Goal: Task Accomplishment & Management: Use online tool/utility

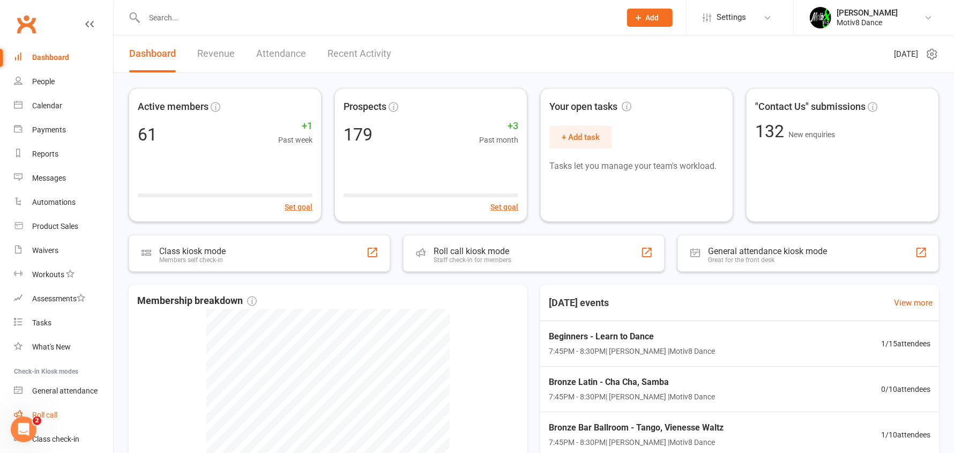
click at [63, 411] on link "Roll call" at bounding box center [63, 415] width 99 height 24
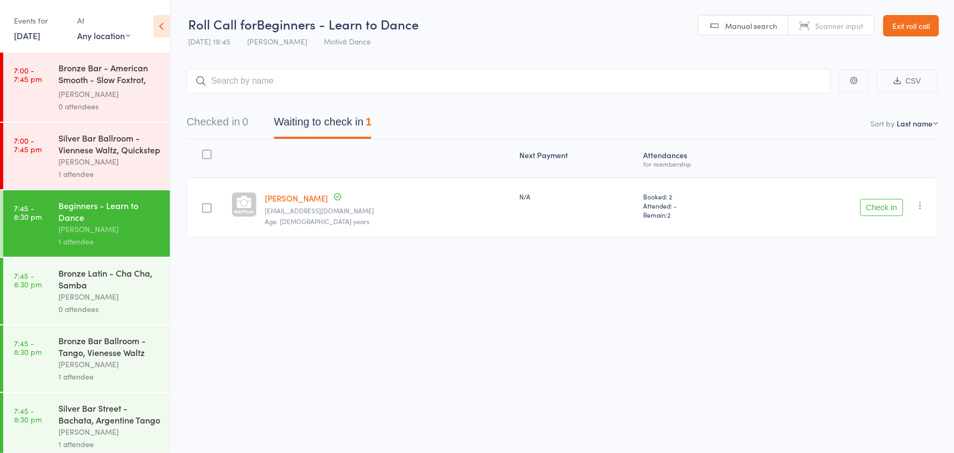
click at [923, 200] on icon "button" at bounding box center [920, 205] width 11 height 11
click at [878, 299] on li "Remove" at bounding box center [882, 298] width 88 height 14
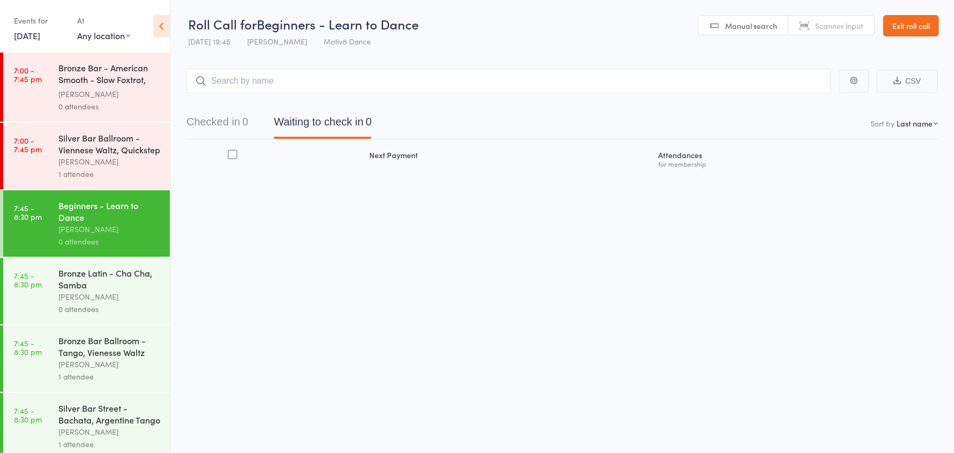
click at [109, 88] on div "[PERSON_NAME]" at bounding box center [109, 94] width 102 height 12
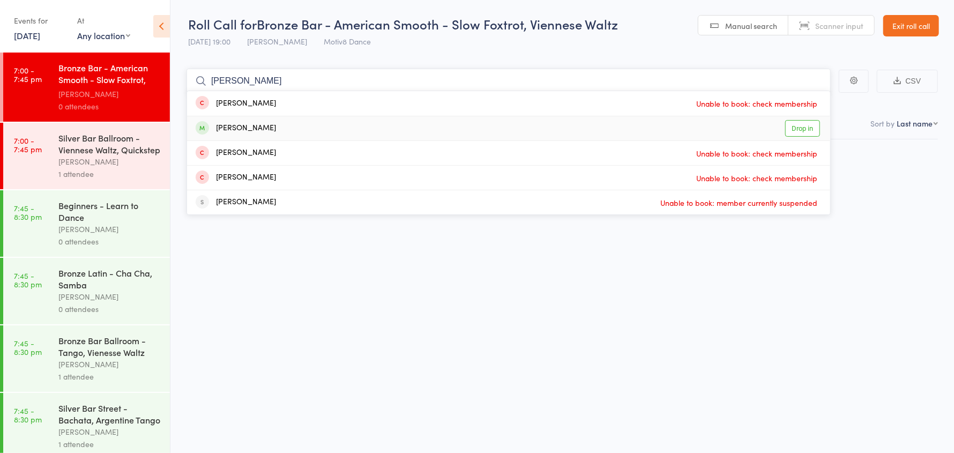
type input "[PERSON_NAME]"
click at [264, 126] on div "[PERSON_NAME] Drop in" at bounding box center [508, 128] width 643 height 24
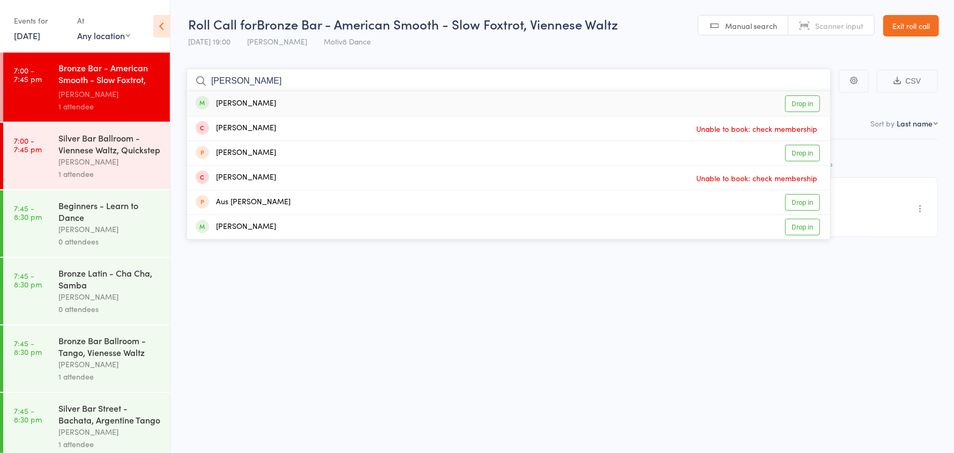
type input "[PERSON_NAME]"
click at [237, 102] on div "[PERSON_NAME]" at bounding box center [236, 104] width 80 height 12
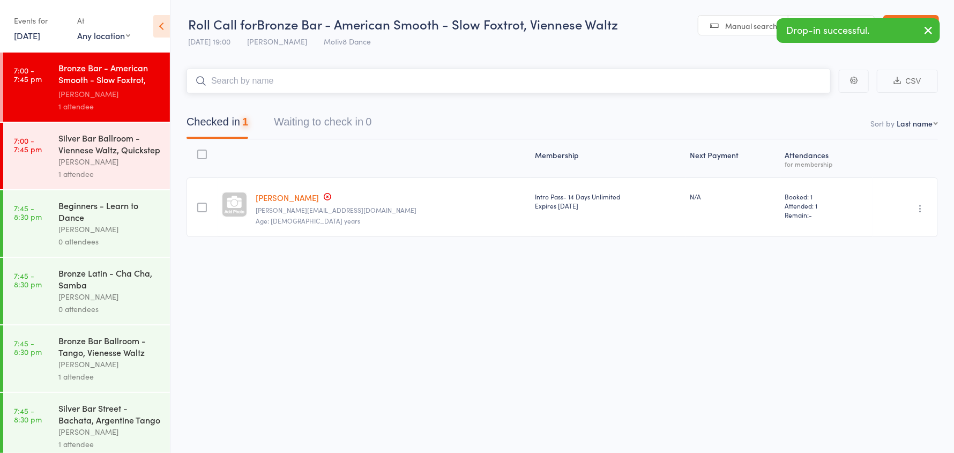
click at [241, 80] on input "search" at bounding box center [509, 81] width 644 height 25
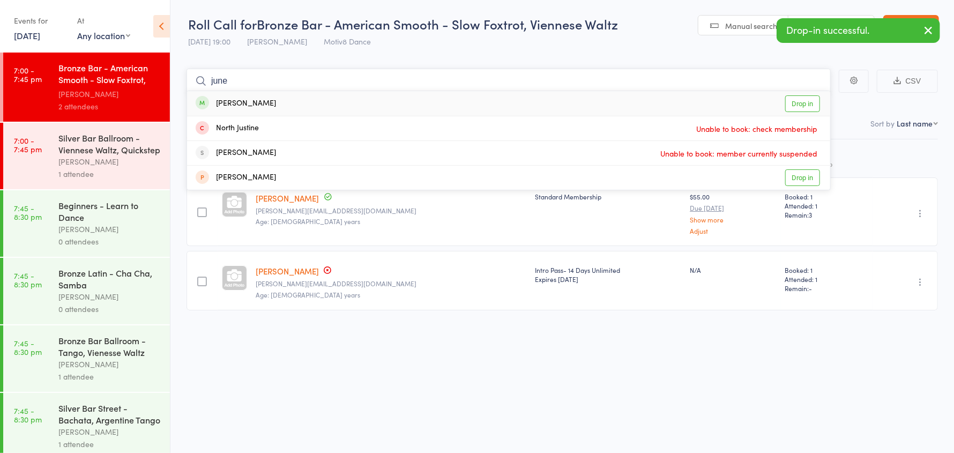
type input "june"
click at [242, 103] on div "[PERSON_NAME]" at bounding box center [236, 104] width 80 height 12
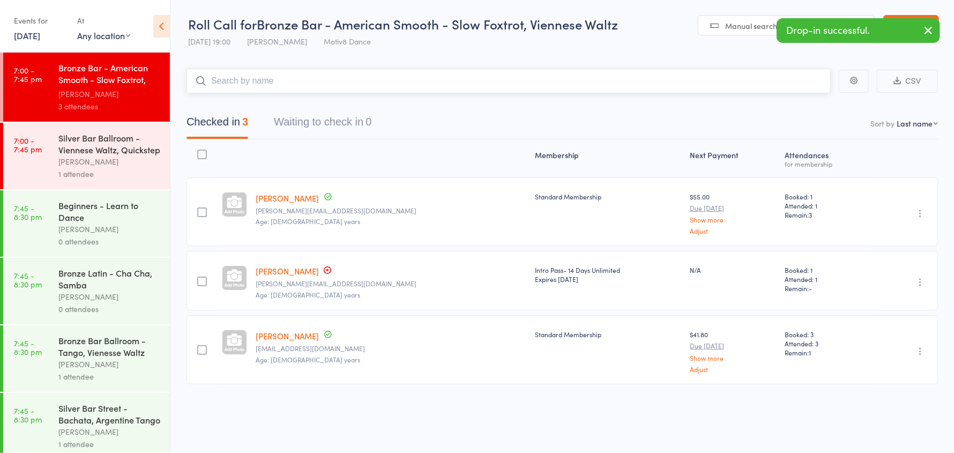
click at [248, 80] on input "search" at bounding box center [509, 81] width 644 height 25
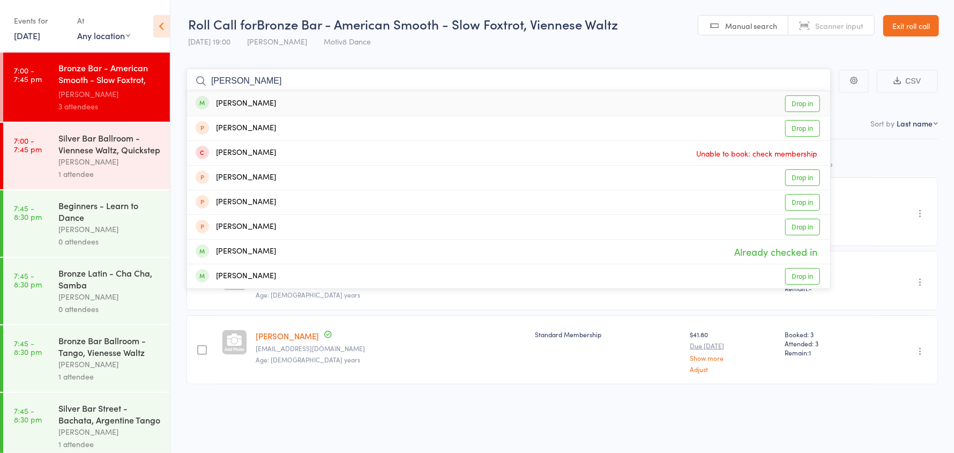
type input "[PERSON_NAME]"
click at [248, 106] on div "[PERSON_NAME]" at bounding box center [236, 104] width 80 height 12
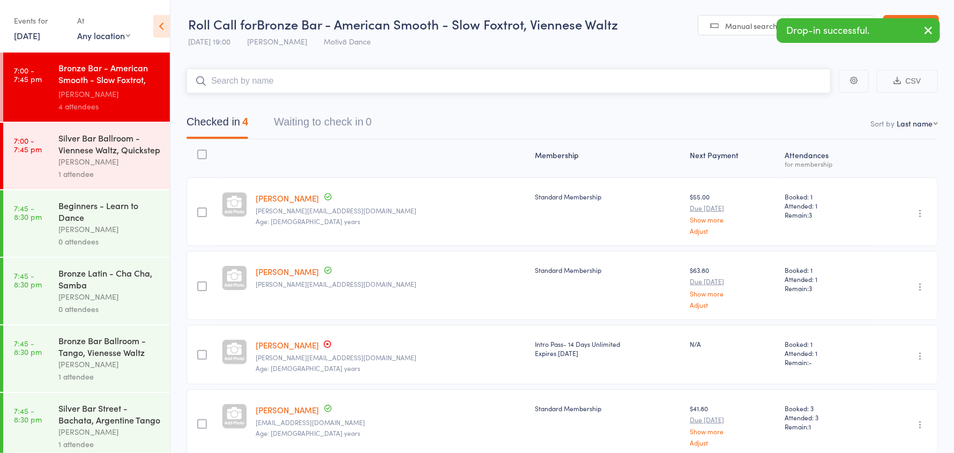
click at [247, 83] on input "search" at bounding box center [509, 81] width 644 height 25
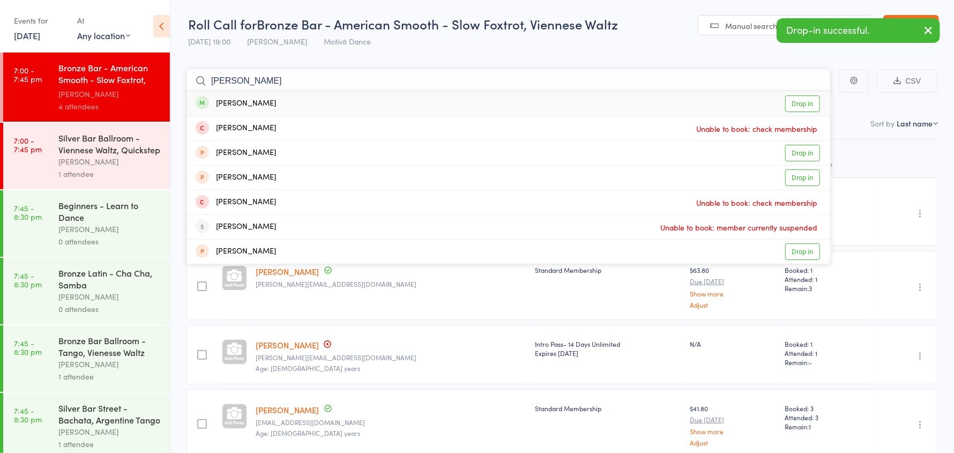
type input "[PERSON_NAME]"
click at [247, 102] on div "[PERSON_NAME]" at bounding box center [236, 104] width 80 height 12
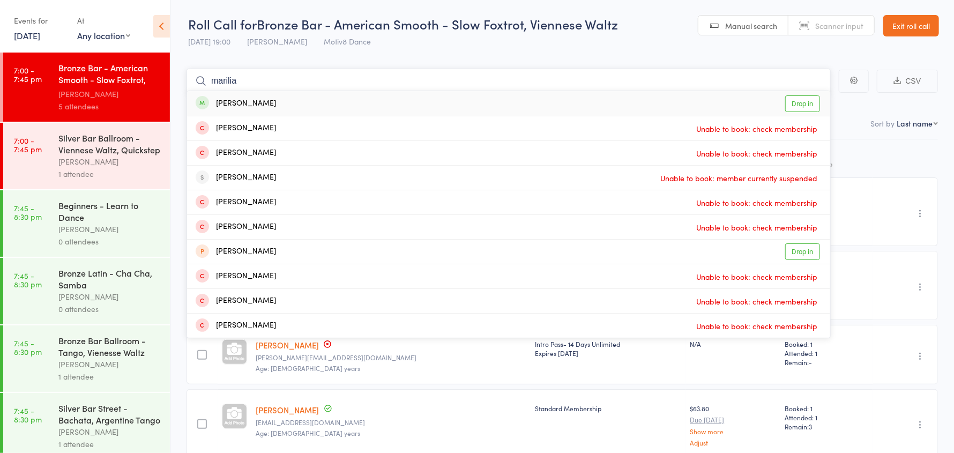
type input "marilia"
click at [274, 103] on div "[PERSON_NAME] Drop in" at bounding box center [508, 103] width 643 height 25
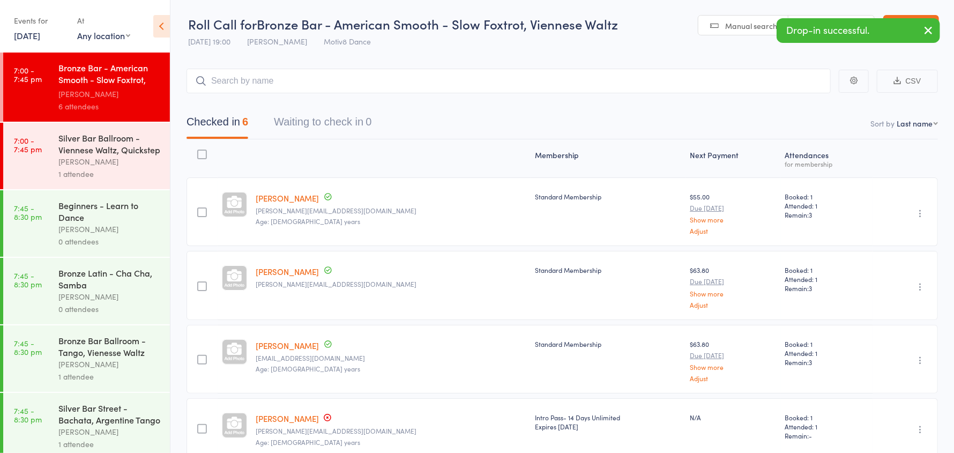
click at [78, 160] on div "[PERSON_NAME]" at bounding box center [109, 161] width 102 height 12
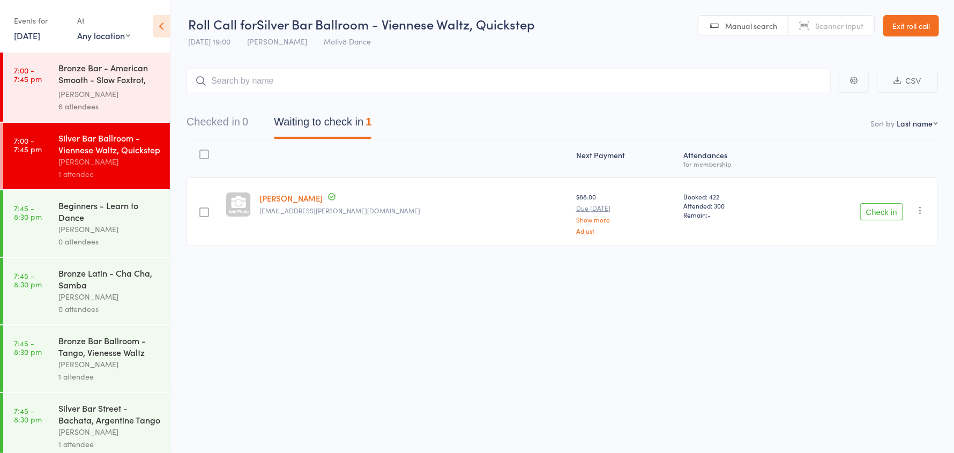
click at [892, 207] on button "Check in" at bounding box center [881, 211] width 43 height 17
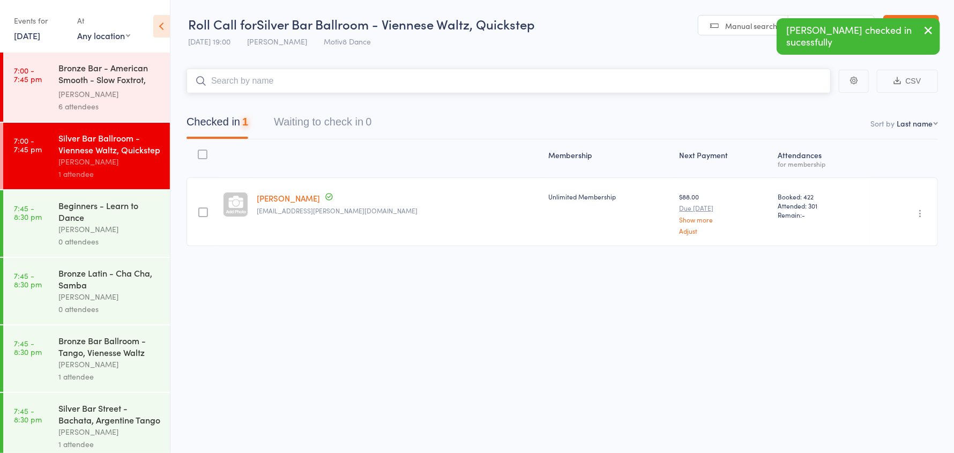
click at [291, 81] on input "search" at bounding box center [509, 81] width 644 height 25
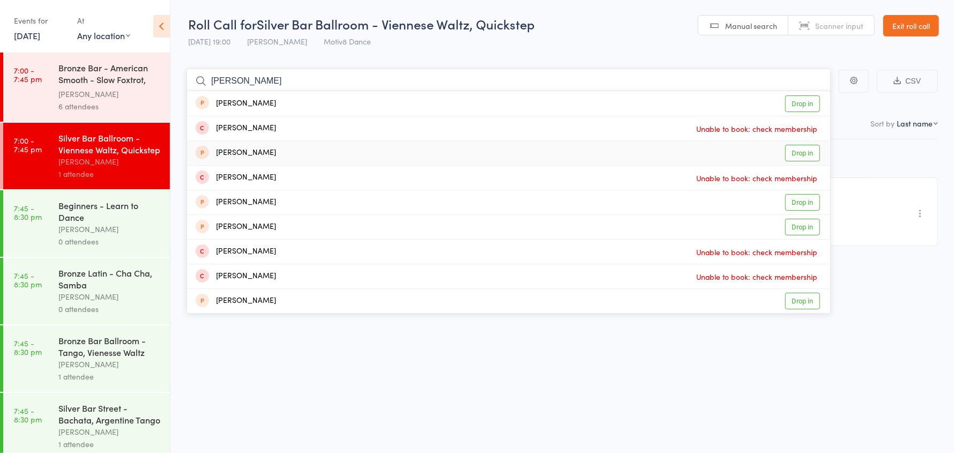
type input "[PERSON_NAME]"
click at [261, 153] on div "[PERSON_NAME]" at bounding box center [236, 153] width 80 height 12
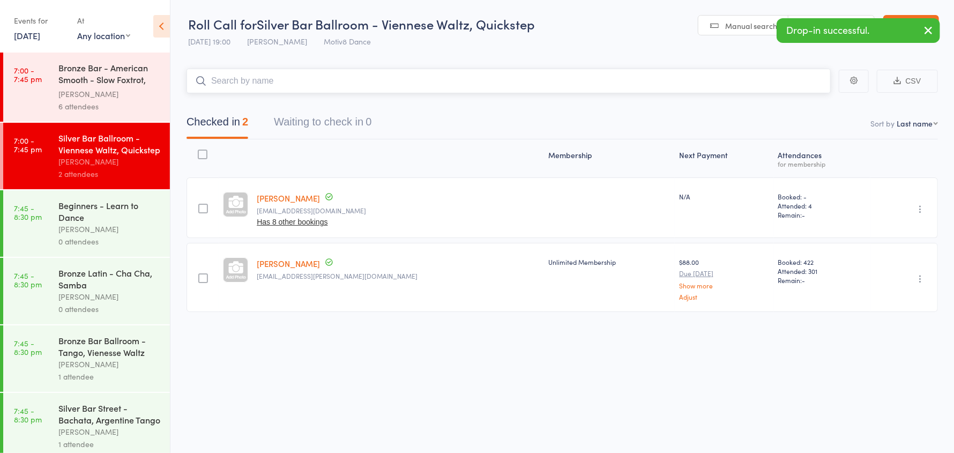
click at [224, 79] on input "search" at bounding box center [509, 81] width 644 height 25
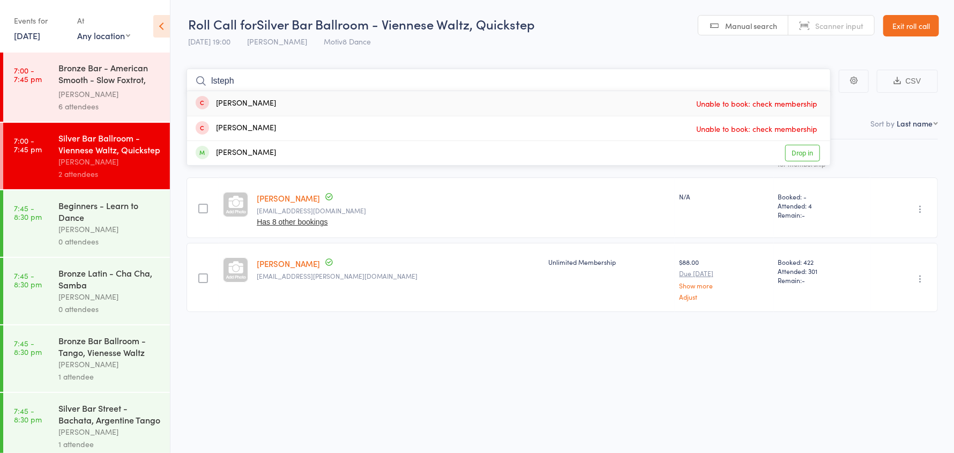
click at [214, 78] on input "lsteph" at bounding box center [509, 81] width 644 height 25
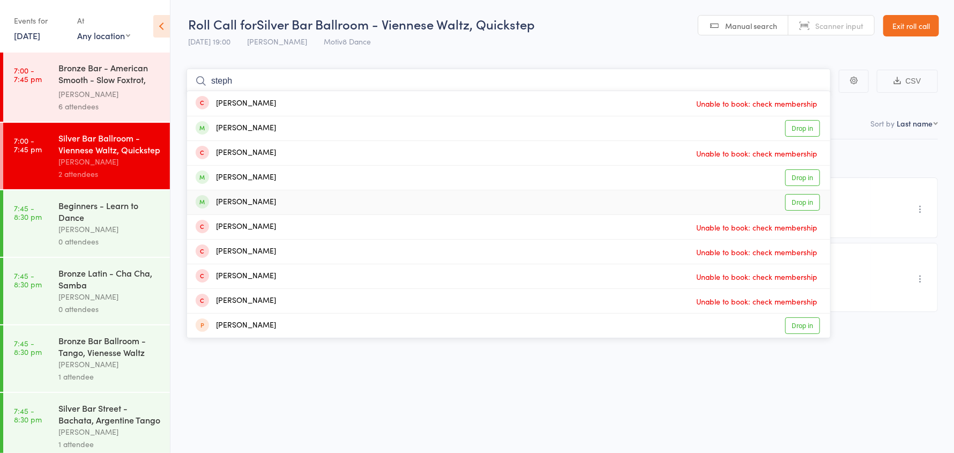
type input "steph"
click at [255, 199] on div "[PERSON_NAME]" at bounding box center [236, 202] width 80 height 12
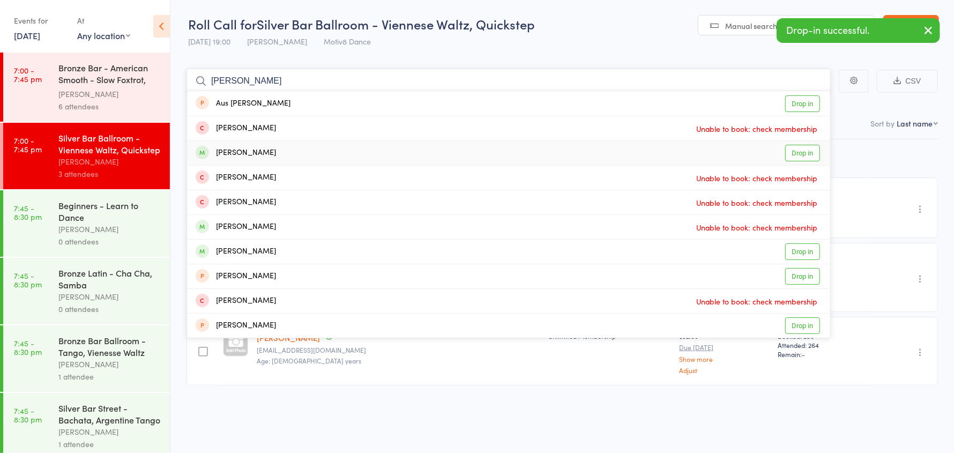
type input "[PERSON_NAME]"
click at [258, 153] on div "[PERSON_NAME]" at bounding box center [236, 153] width 80 height 12
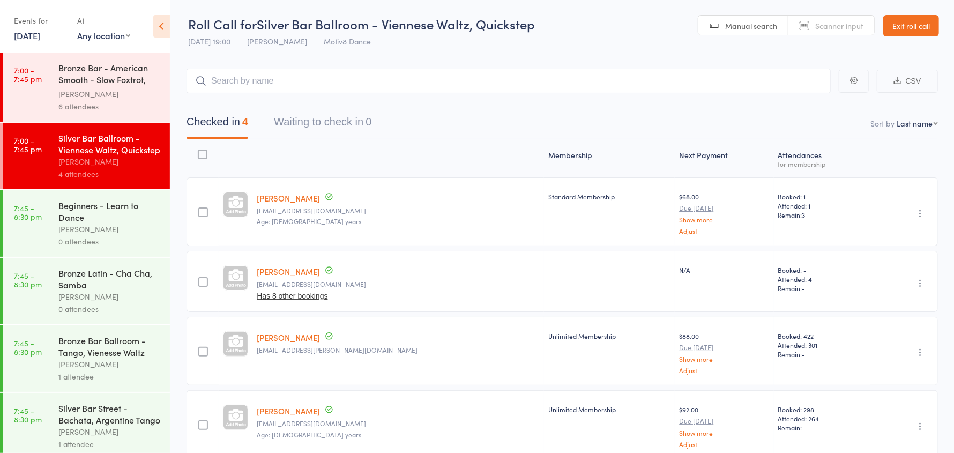
click at [99, 107] on div "6 attendees" at bounding box center [109, 106] width 102 height 12
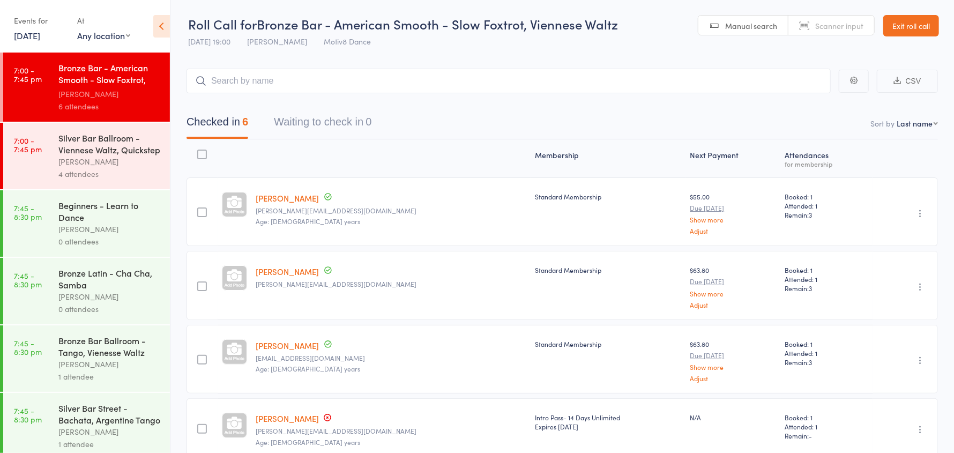
click at [89, 223] on div "Beginners - Learn to Dance" at bounding box center [109, 211] width 102 height 24
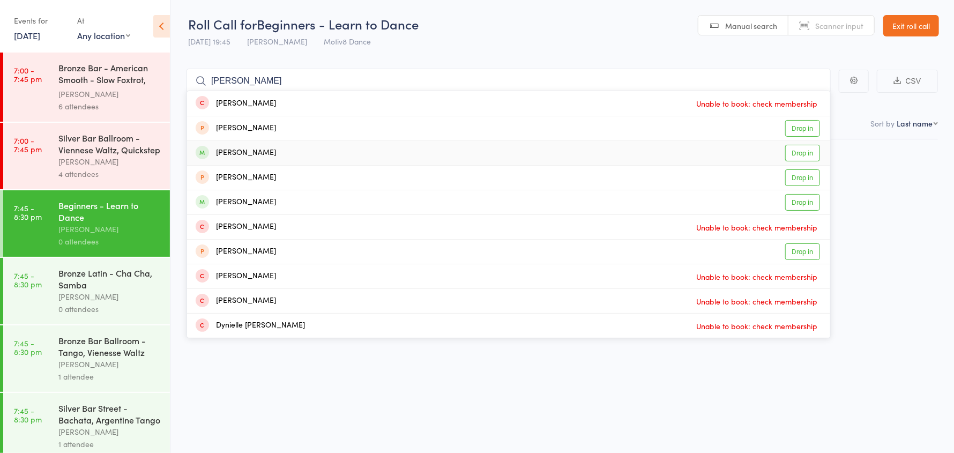
type input "[PERSON_NAME]"
click at [247, 150] on div "[PERSON_NAME]" at bounding box center [236, 153] width 80 height 12
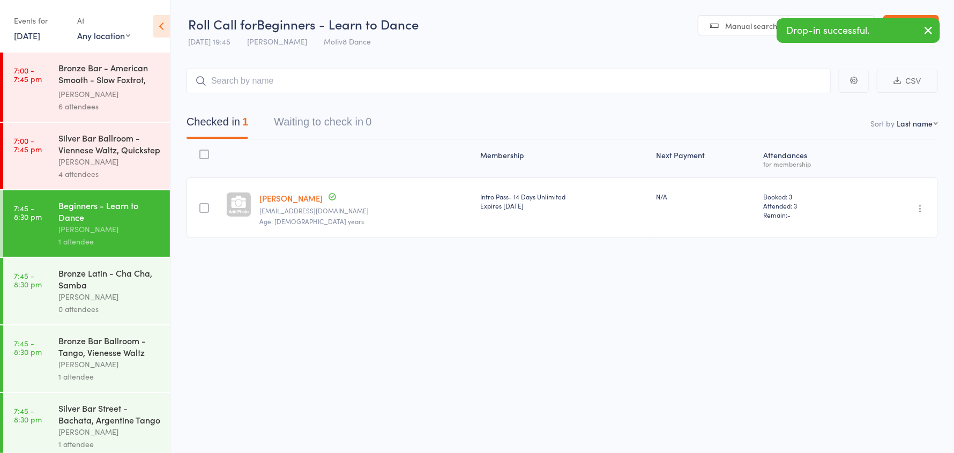
click at [85, 300] on div "[PERSON_NAME]" at bounding box center [109, 297] width 102 height 12
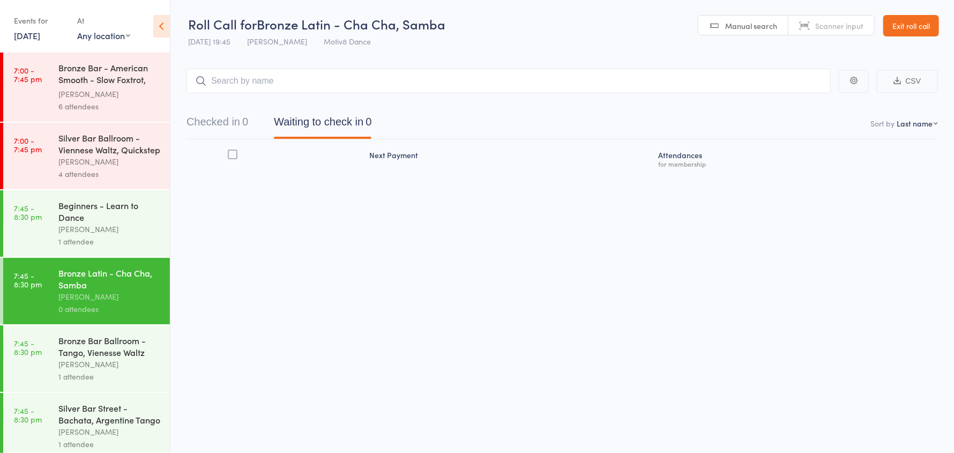
click at [293, 87] on input "search" at bounding box center [509, 81] width 644 height 25
type input "[PERSON_NAME]"
click at [262, 102] on div "[PERSON_NAME] Ta Drop in" at bounding box center [508, 103] width 643 height 25
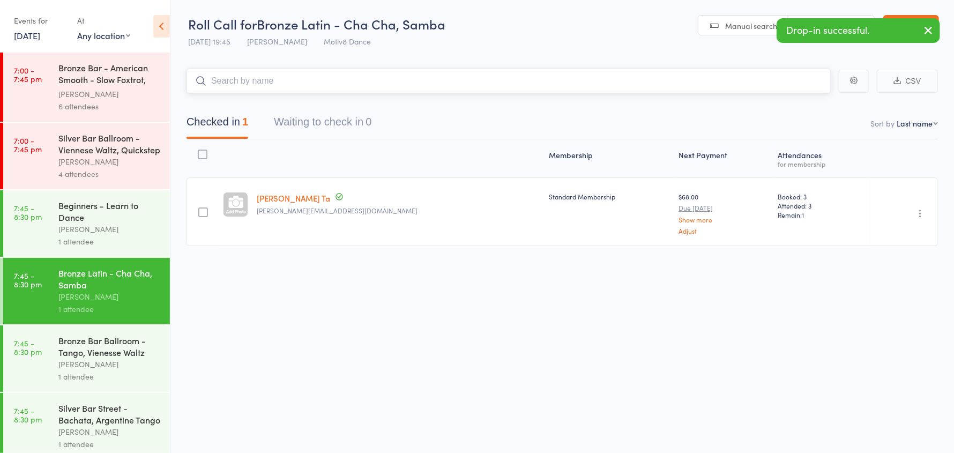
click at [254, 82] on input "search" at bounding box center [509, 81] width 644 height 25
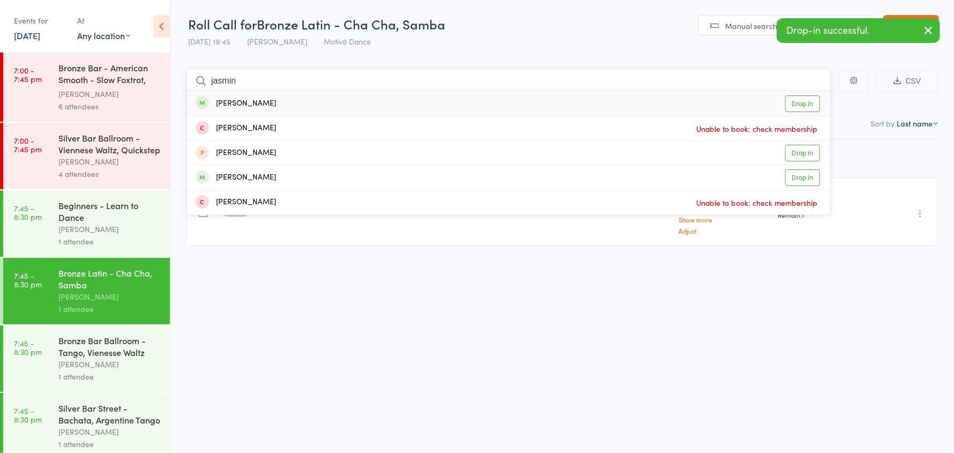
type input "jasmin"
click at [252, 101] on div "[PERSON_NAME]" at bounding box center [236, 104] width 80 height 12
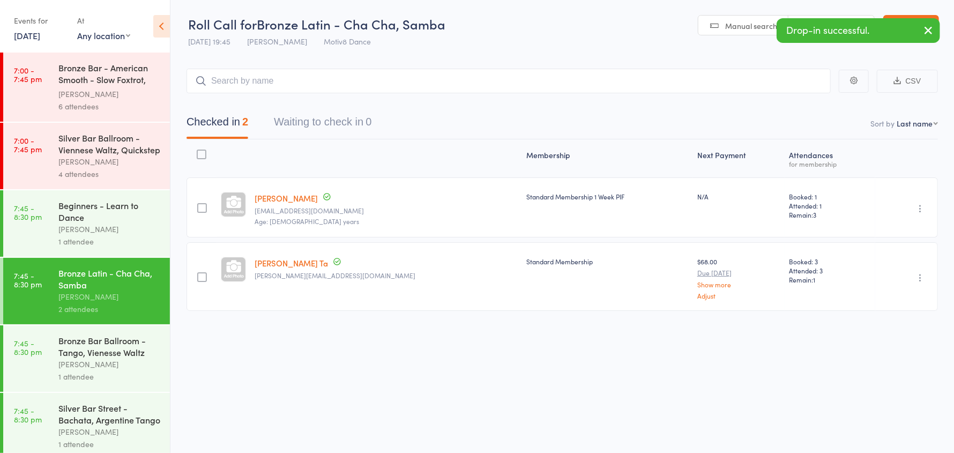
click at [100, 358] on div "Bronze Bar Ballroom - Tango, Vienesse Waltz" at bounding box center [109, 347] width 102 height 24
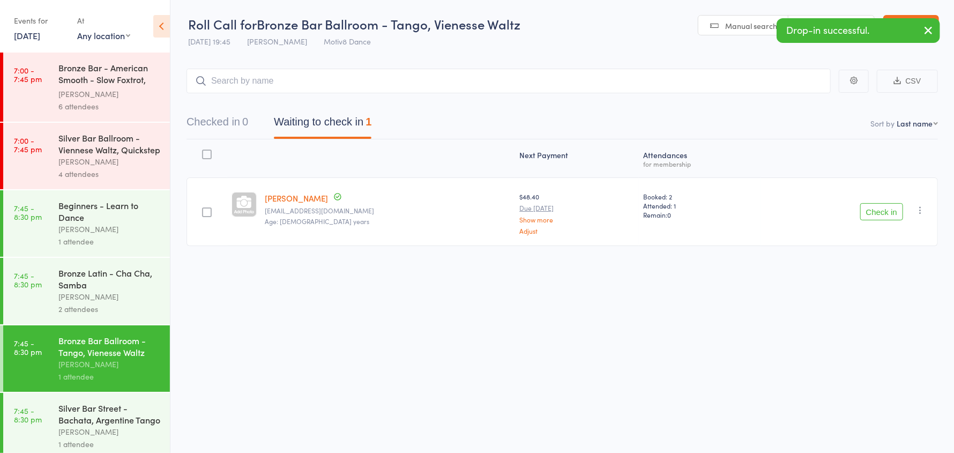
click at [880, 202] on div "Check in Check in Send message Add Note Add Task Add Flag Remove [PERSON_NAME] …" at bounding box center [849, 211] width 177 height 69
click at [887, 211] on button "Check in" at bounding box center [881, 211] width 43 height 17
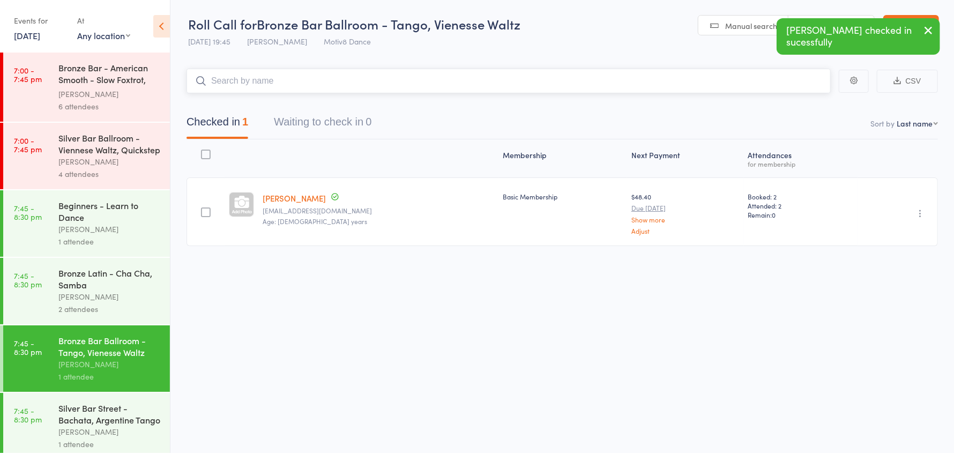
click at [285, 77] on input "search" at bounding box center [509, 81] width 644 height 25
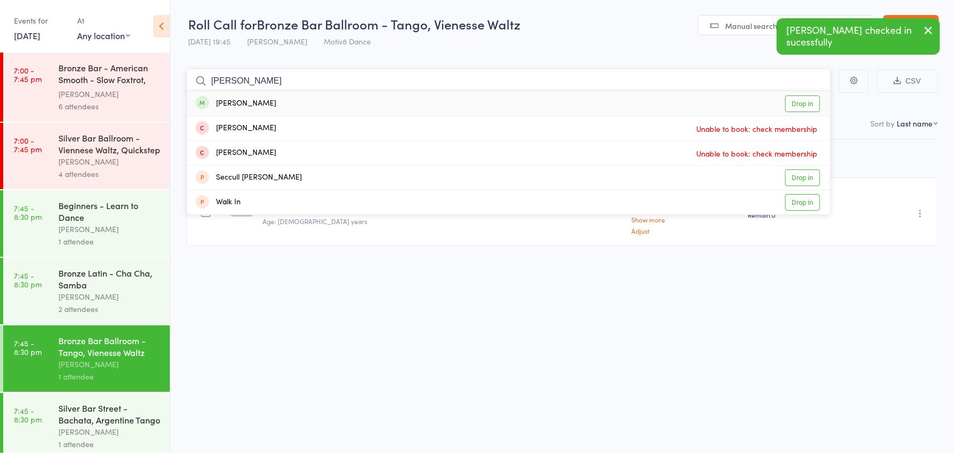
type input "[PERSON_NAME]"
click at [273, 106] on div "[PERSON_NAME] Drop in" at bounding box center [508, 103] width 643 height 25
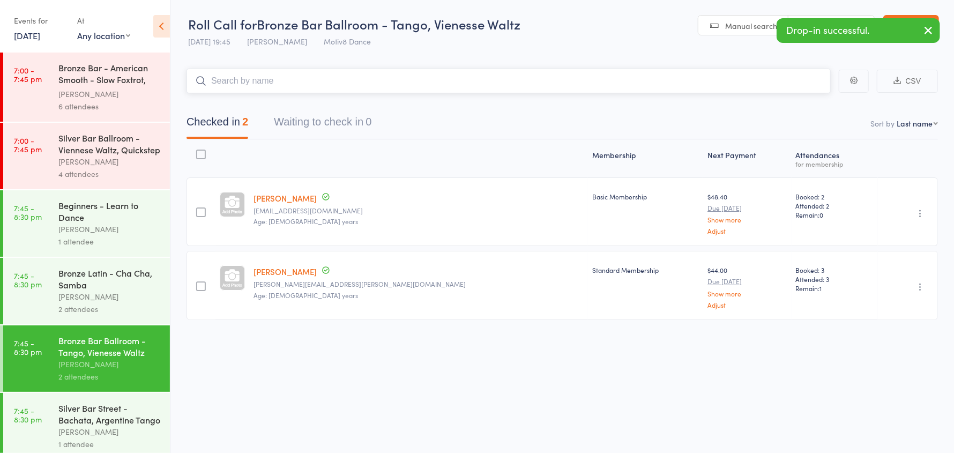
click at [255, 83] on input "search" at bounding box center [509, 81] width 644 height 25
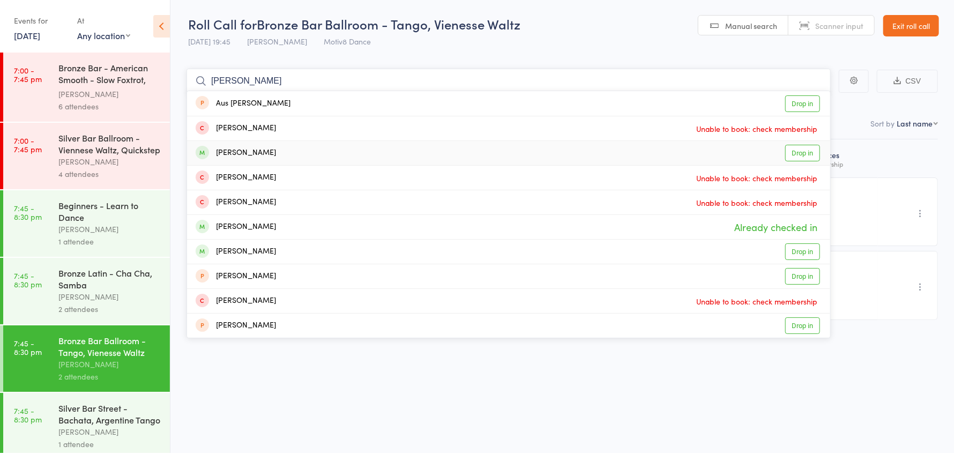
type input "[PERSON_NAME]"
click at [273, 153] on div "[PERSON_NAME] Drop in" at bounding box center [508, 153] width 643 height 24
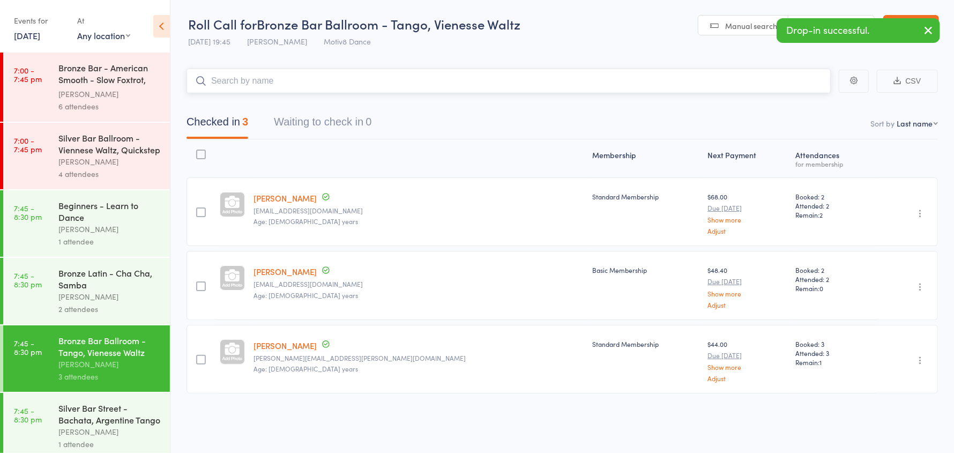
click at [252, 80] on input "search" at bounding box center [509, 81] width 644 height 25
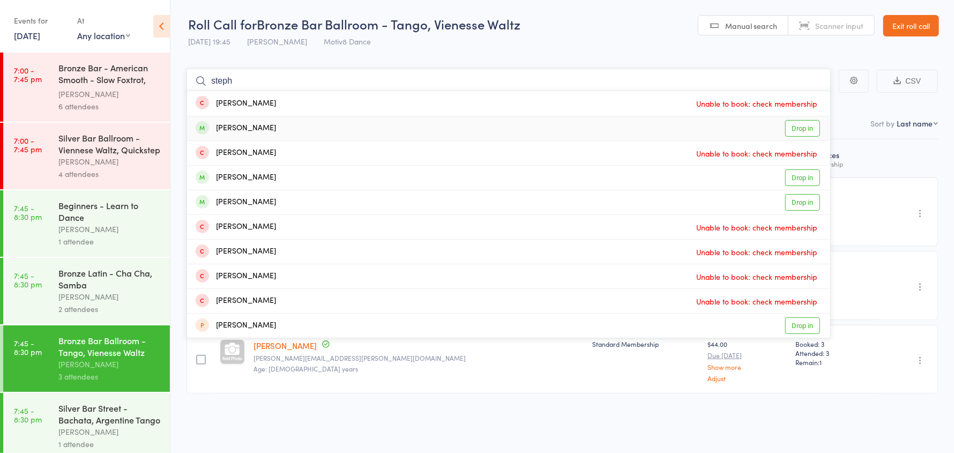
type input "steph"
click at [259, 128] on div "[PERSON_NAME]" at bounding box center [236, 128] width 80 height 12
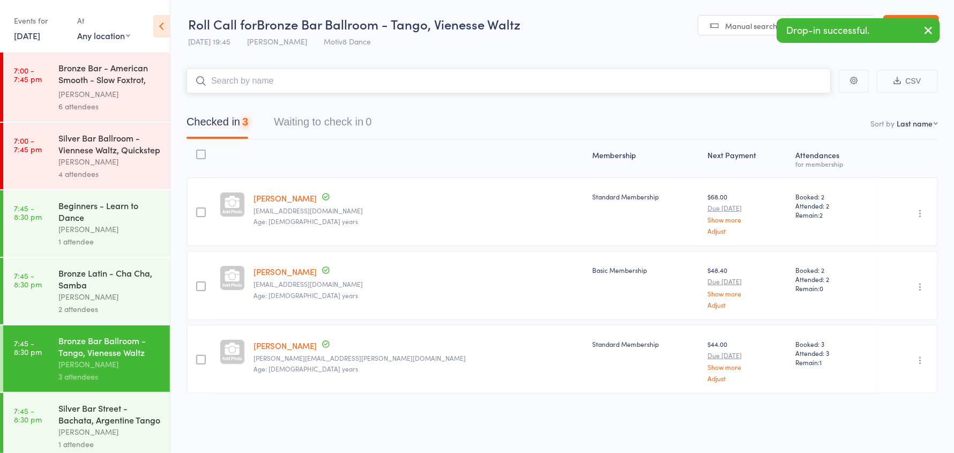
click at [248, 79] on input "search" at bounding box center [509, 81] width 644 height 25
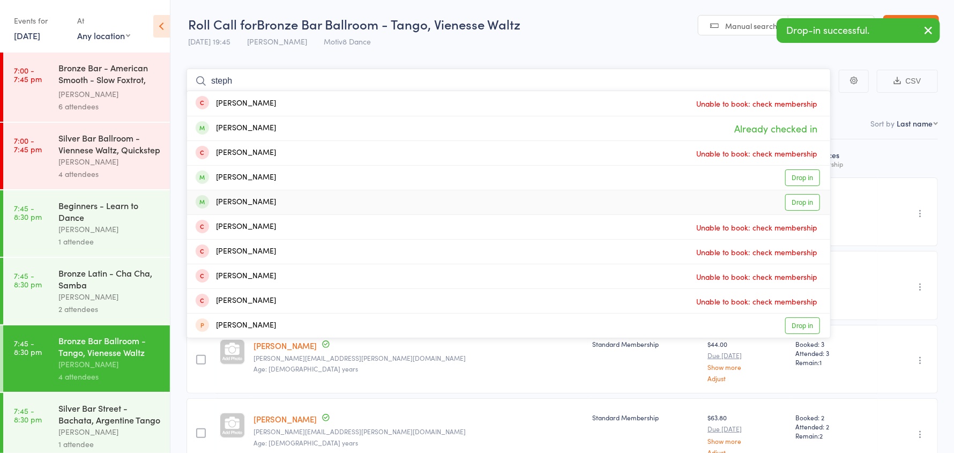
type input "steph"
click at [276, 204] on div "[PERSON_NAME]" at bounding box center [236, 202] width 80 height 12
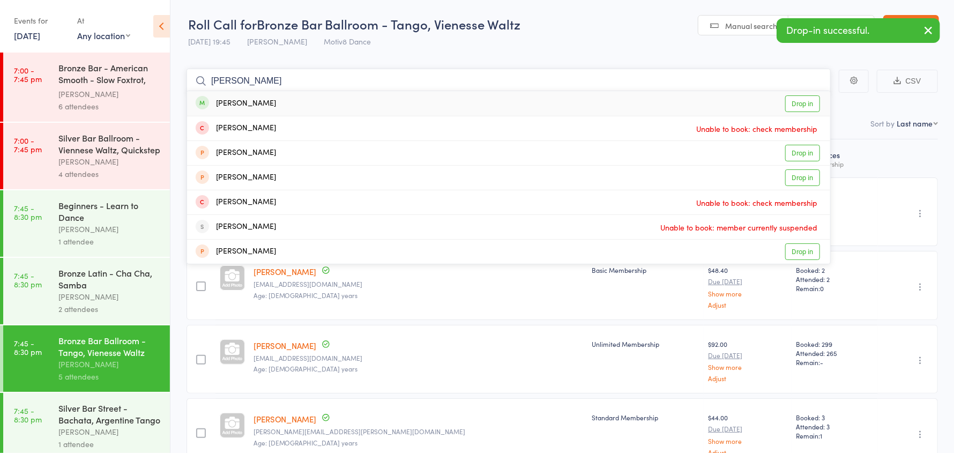
type input "[PERSON_NAME]"
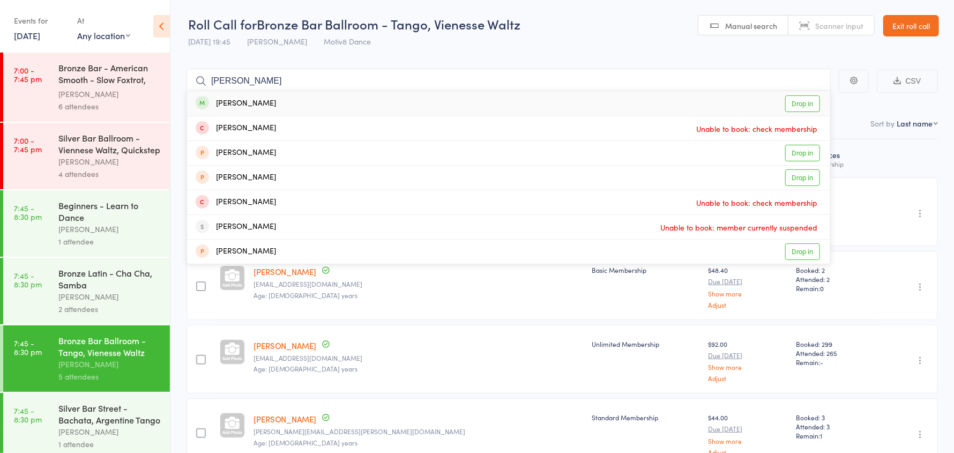
click at [275, 103] on div "[PERSON_NAME] Drop in" at bounding box center [508, 103] width 643 height 25
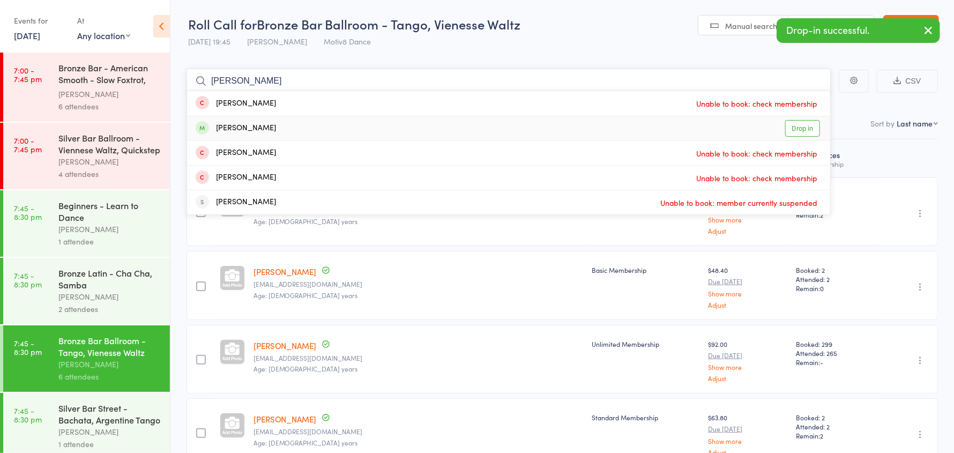
type input "[PERSON_NAME]"
click at [250, 126] on div "[PERSON_NAME]" at bounding box center [236, 128] width 80 height 12
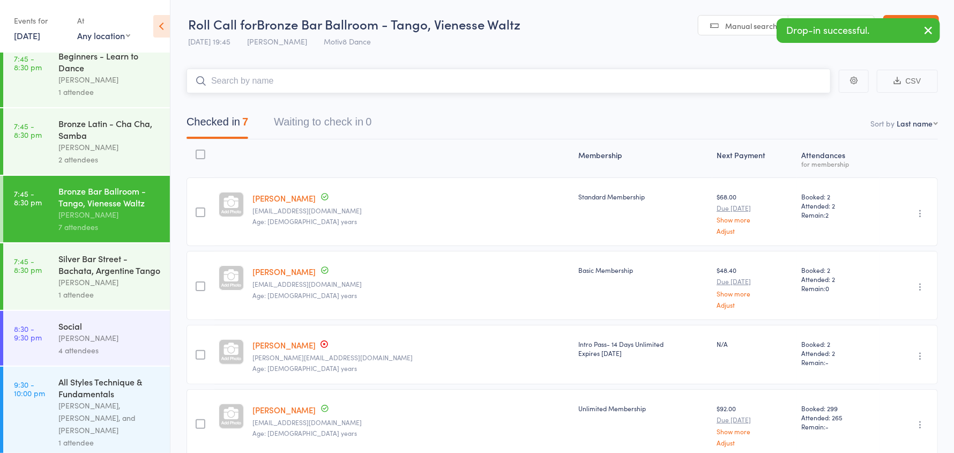
scroll to position [150, 0]
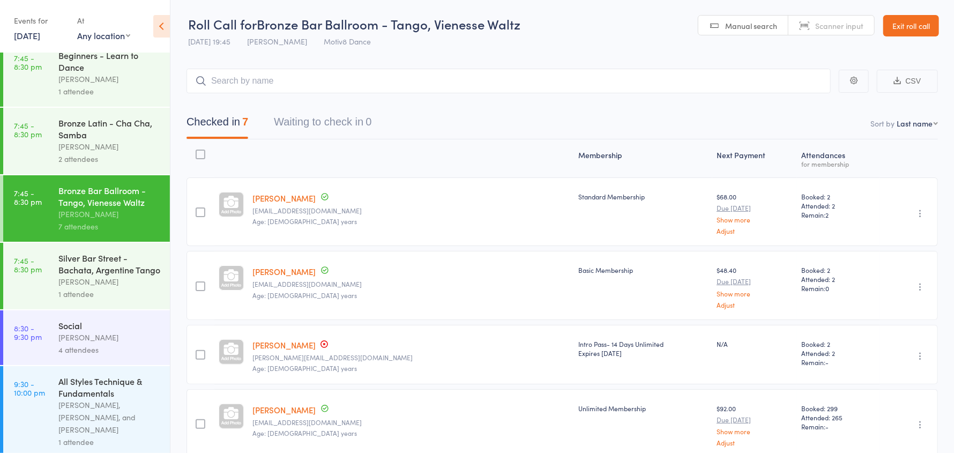
click at [99, 283] on div "[PERSON_NAME]" at bounding box center [109, 282] width 102 height 12
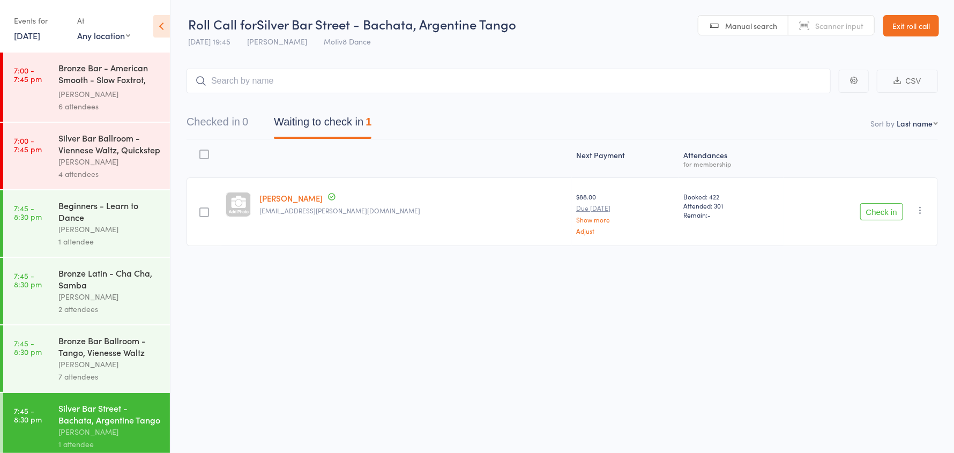
click at [924, 212] on icon "button" at bounding box center [920, 210] width 11 height 11
drag, startPoint x: 880, startPoint y: 299, endPoint x: 537, endPoint y: 36, distance: 432.5
click at [880, 299] on li "Remove" at bounding box center [882, 303] width 88 height 14
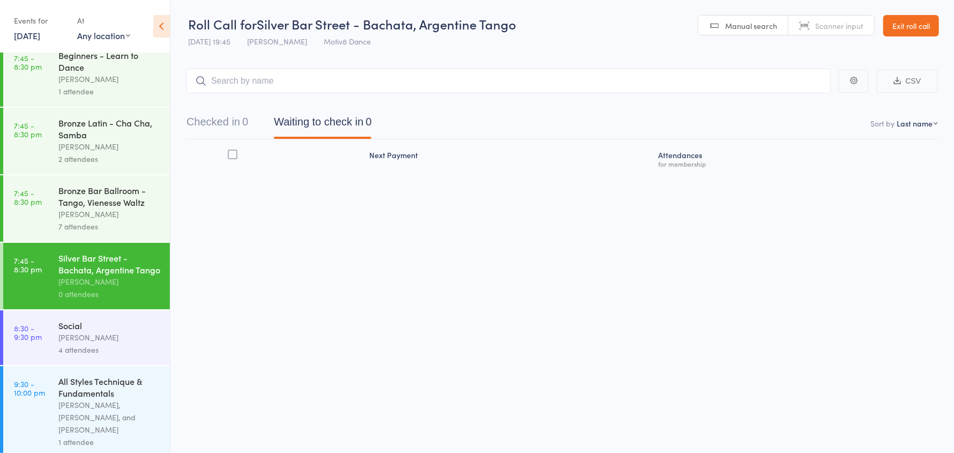
click at [121, 340] on div "[PERSON_NAME]" at bounding box center [109, 337] width 102 height 12
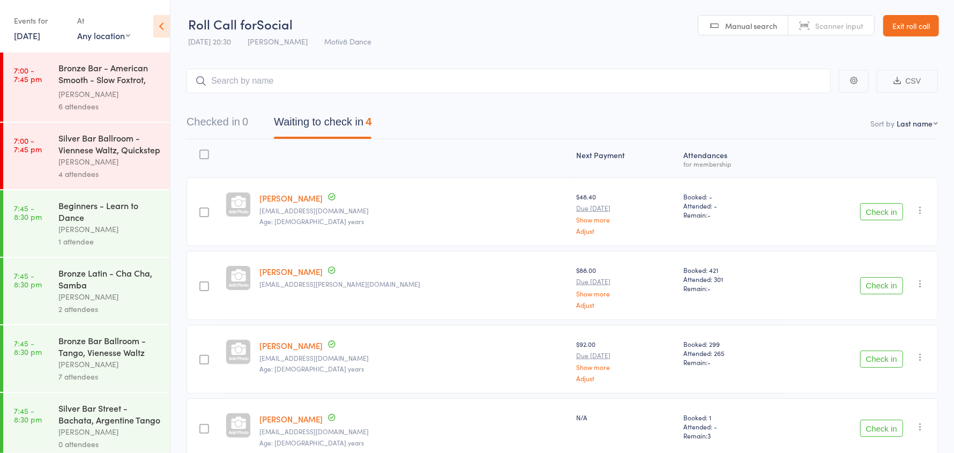
click at [882, 210] on button "Check in" at bounding box center [881, 211] width 43 height 17
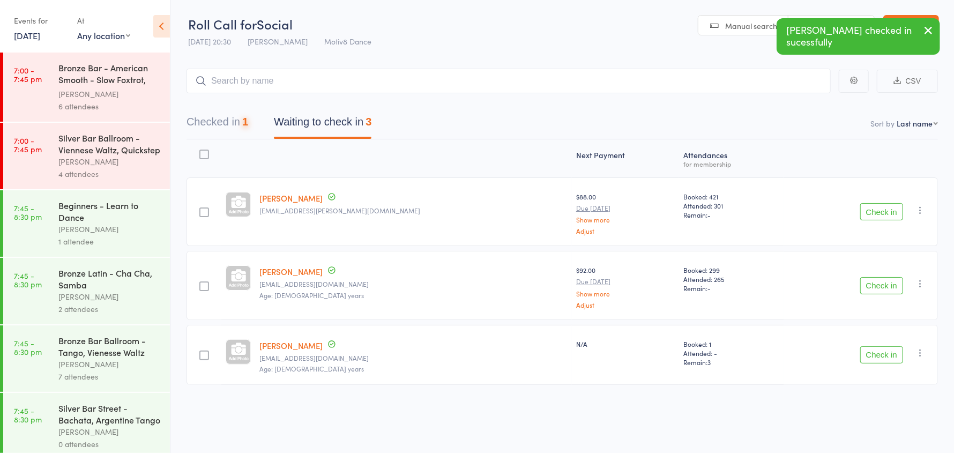
click at [882, 210] on button "Check in" at bounding box center [881, 211] width 43 height 17
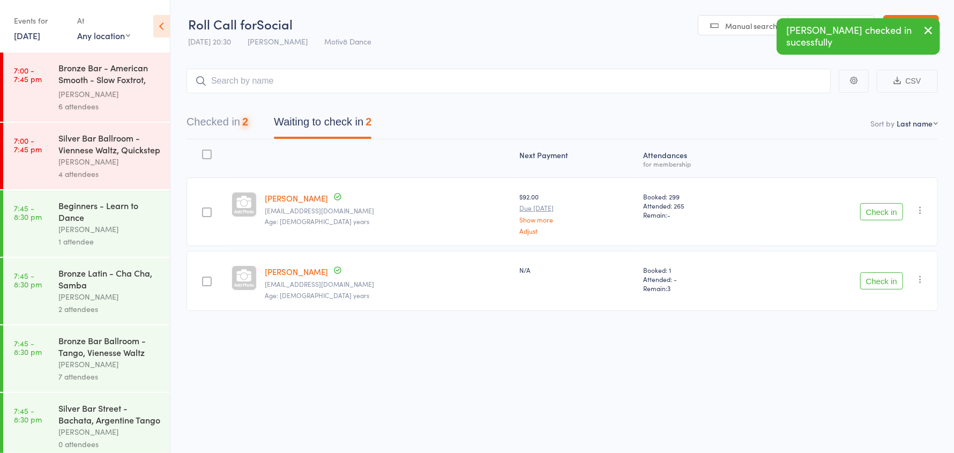
click at [882, 210] on button "Check in" at bounding box center [881, 211] width 43 height 17
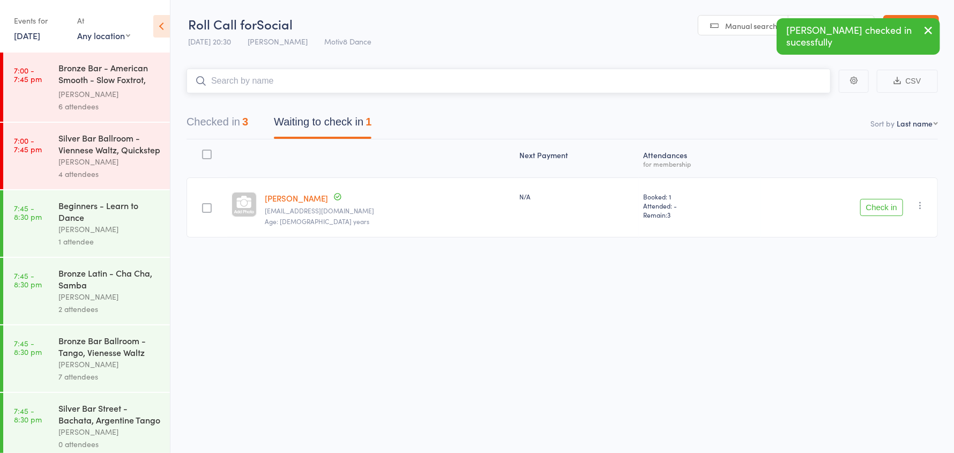
click at [224, 85] on input "search" at bounding box center [509, 81] width 644 height 25
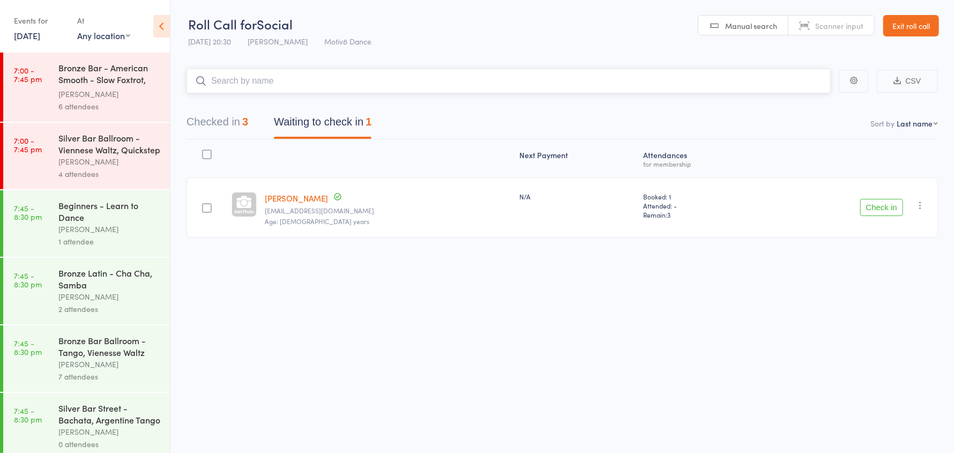
click at [217, 121] on button "Checked in 3" at bounding box center [218, 124] width 62 height 28
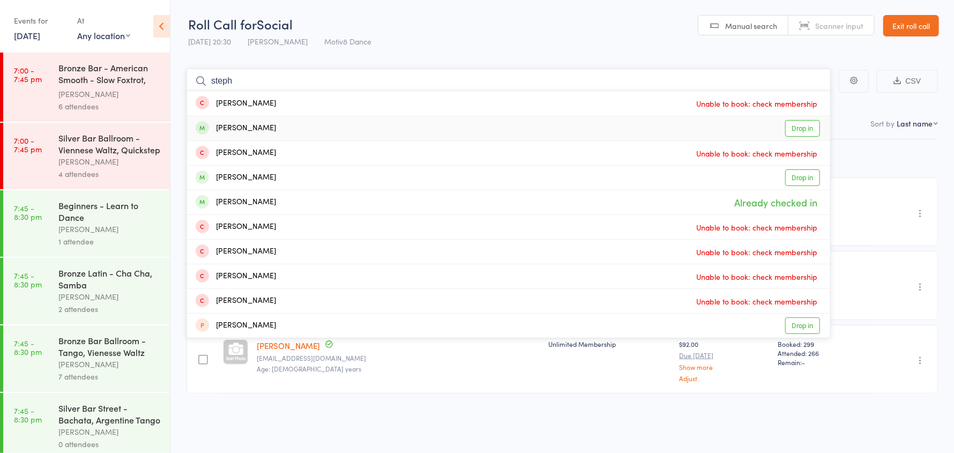
type input "steph"
click at [260, 130] on div "[PERSON_NAME]" at bounding box center [236, 128] width 80 height 12
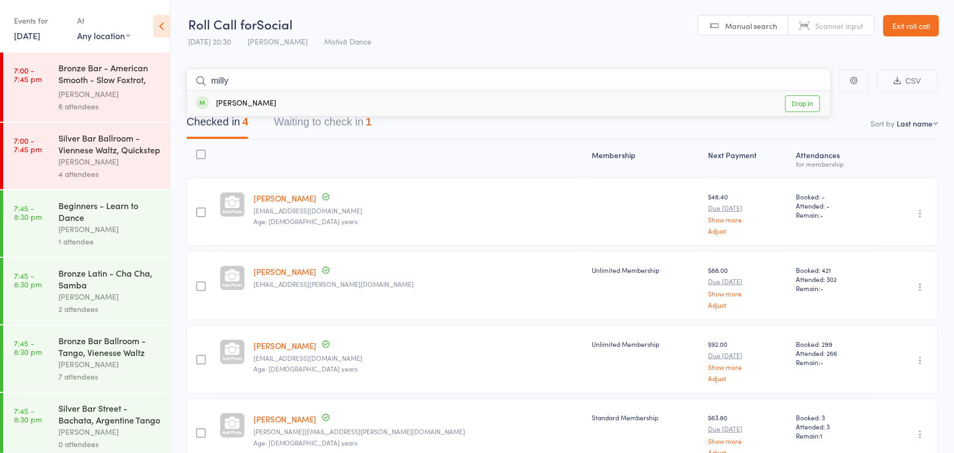
type input "milly"
click at [252, 103] on div "[PERSON_NAME]" at bounding box center [236, 104] width 80 height 12
